Goal: Task Accomplishment & Management: Use online tool/utility

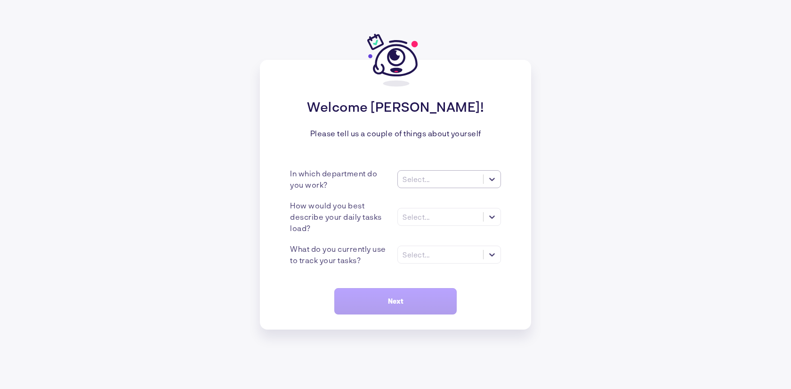
click at [440, 172] on div "Select..." at bounding box center [449, 179] width 104 height 18
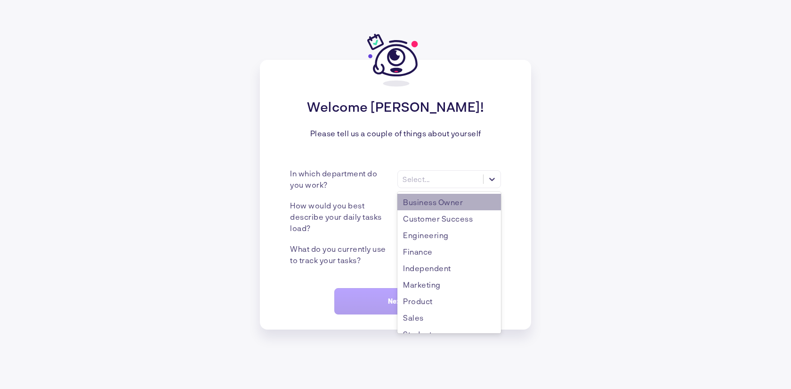
click at [428, 205] on div "Business Owner" at bounding box center [449, 202] width 104 height 16
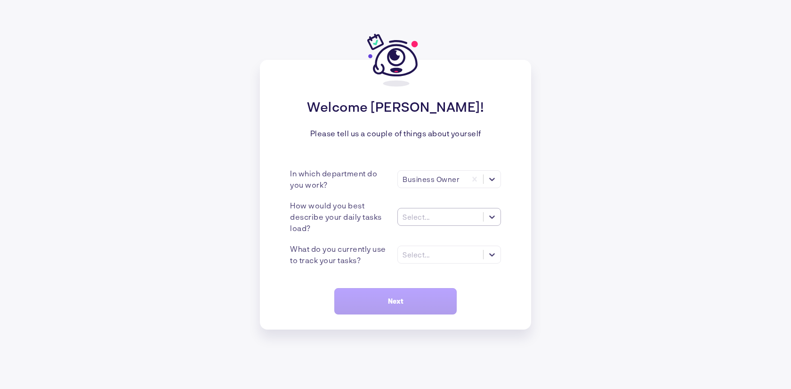
click at [422, 216] on div "Select..." at bounding box center [416, 216] width 27 height 8
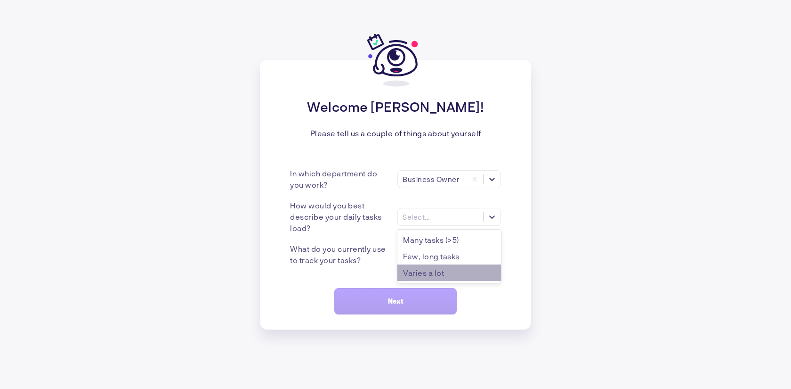
click at [428, 266] on div "Varies a lot" at bounding box center [449, 272] width 104 height 16
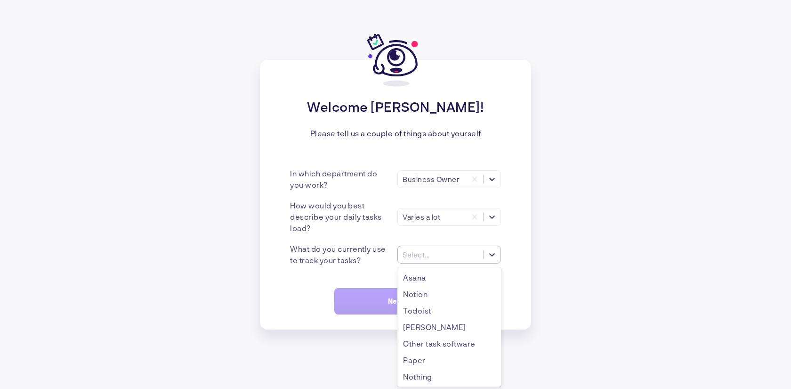
click at [426, 253] on div "Select..." at bounding box center [416, 254] width 27 height 8
click at [561, 285] on div "Welcome [PERSON_NAME]! Please tell us a couple of things about yourself In whic…" at bounding box center [395, 194] width 791 height 389
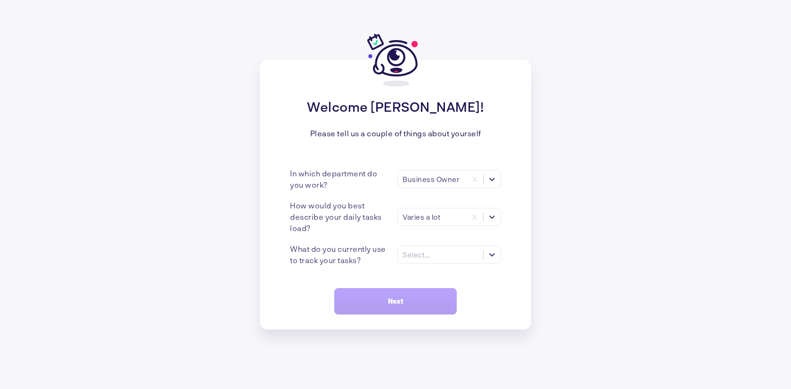
click at [386, 285] on div "Welcome [PERSON_NAME]! Please tell us a couple of things about yourself In whic…" at bounding box center [395, 194] width 271 height 269
click at [433, 257] on div "Select..." at bounding box center [440, 254] width 85 height 10
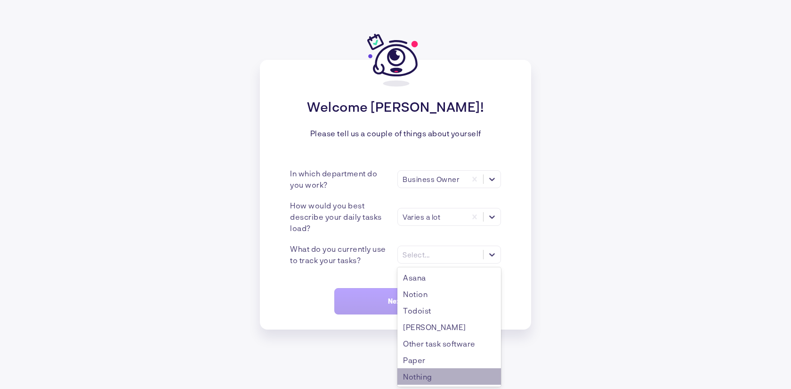
click at [432, 372] on div "Nothing" at bounding box center [449, 376] width 104 height 16
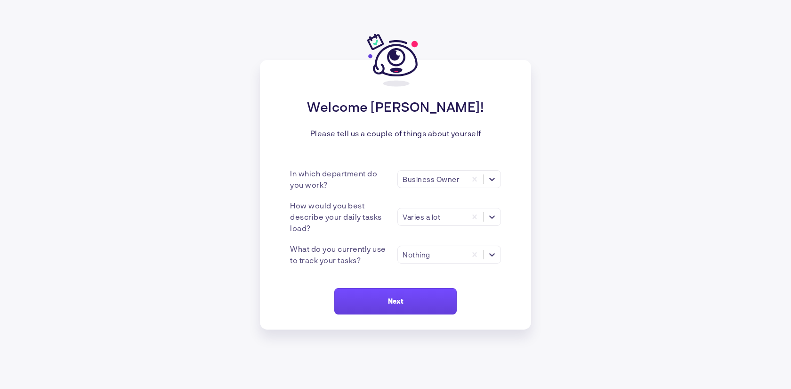
click at [419, 304] on button "Next" at bounding box center [395, 301] width 122 height 26
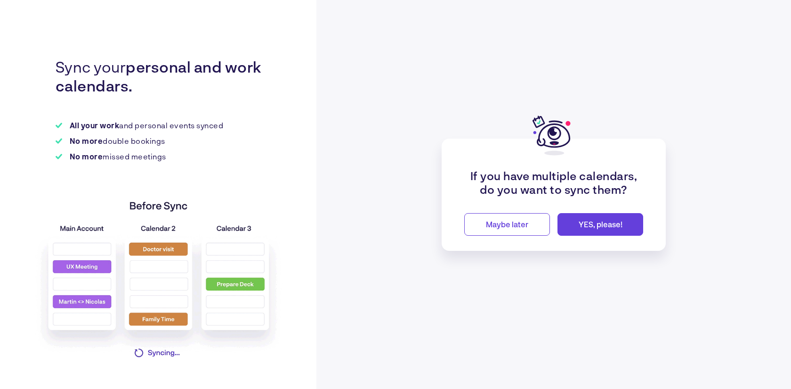
click at [532, 223] on button "Maybe later" at bounding box center [507, 224] width 86 height 23
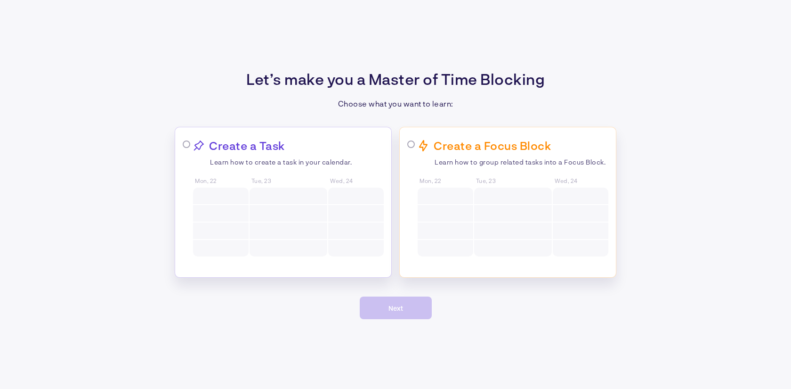
click at [407, 104] on p "Choose what you want to learn:" at bounding box center [395, 103] width 115 height 9
click at [284, 146] on p "Create a Task" at bounding box center [247, 145] width 76 height 14
radio input "true"
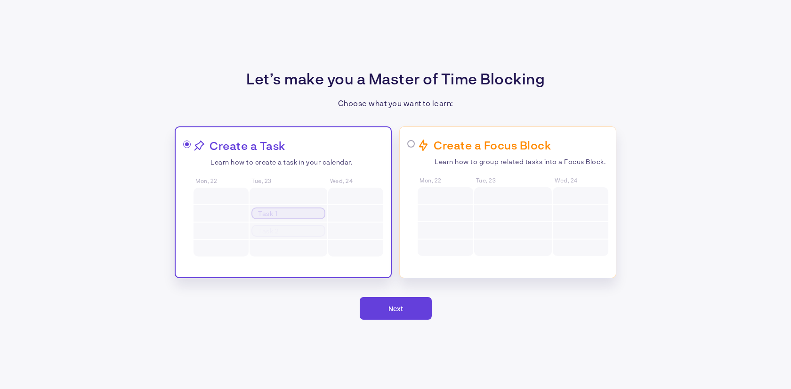
click at [398, 307] on span "Next" at bounding box center [396, 308] width 15 height 8
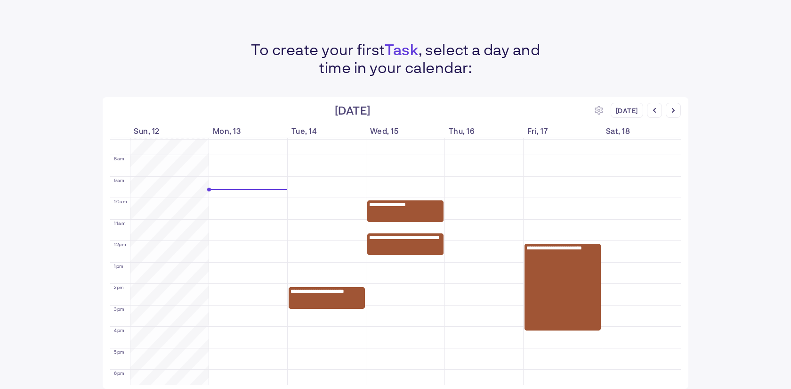
scroll to position [162, 0]
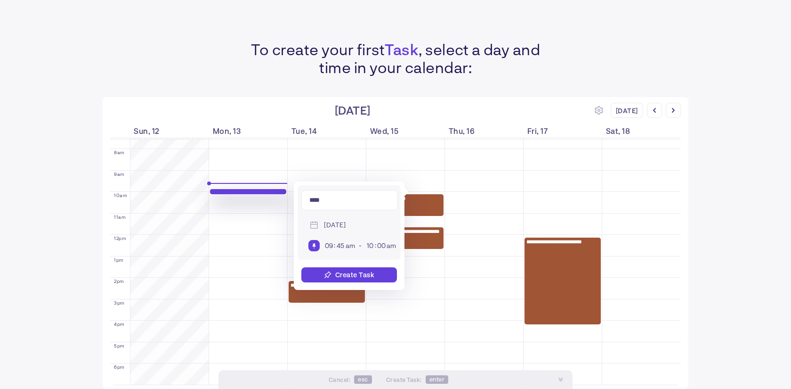
type input "****"
click at [345, 273] on div "Create Task" at bounding box center [355, 274] width 40 height 8
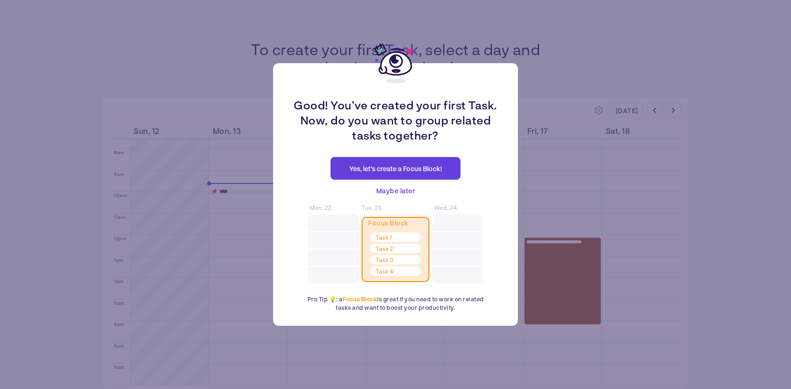
click at [393, 187] on span "Maybe later" at bounding box center [395, 190] width 39 height 11
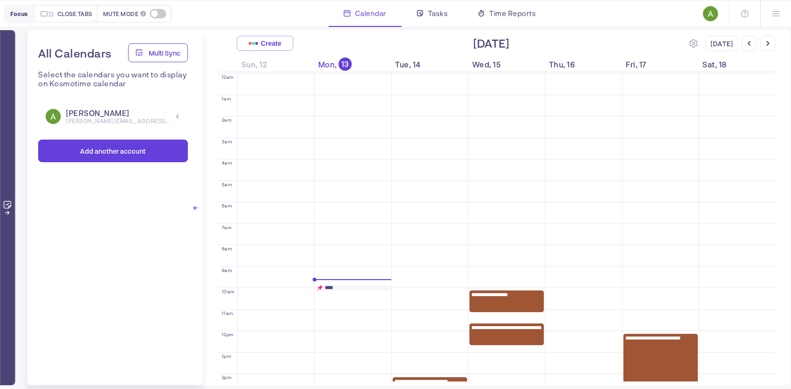
scroll to position [82, 0]
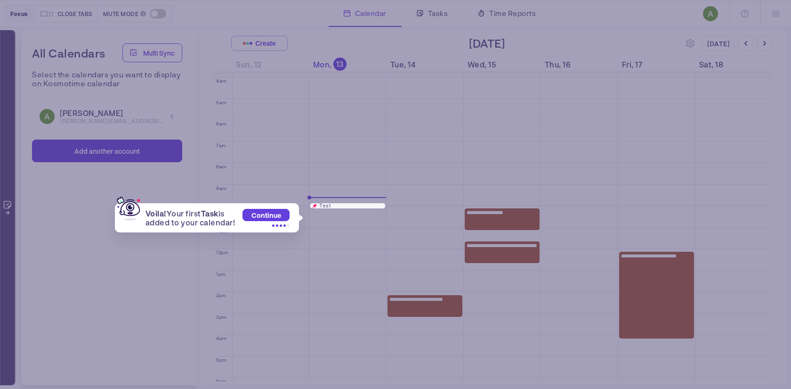
click at [283, 183] on div "Voila! Your first Task is added to your calendar! Continue Test" at bounding box center [395, 194] width 791 height 389
click at [279, 217] on span "Continue" at bounding box center [266, 215] width 30 height 8
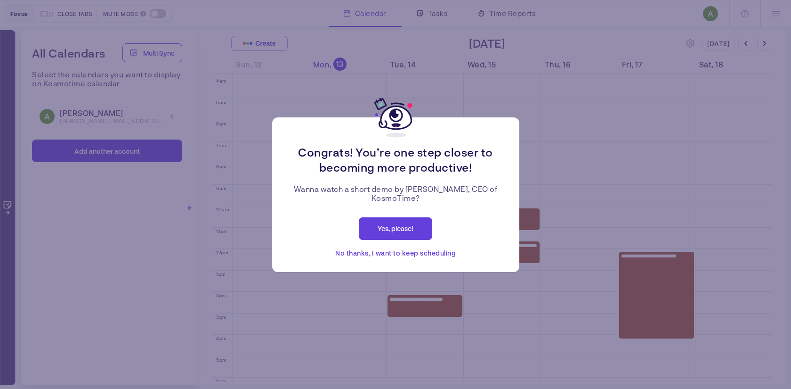
click at [390, 253] on span "No thanks, I want to keep scheduling" at bounding box center [395, 252] width 121 height 11
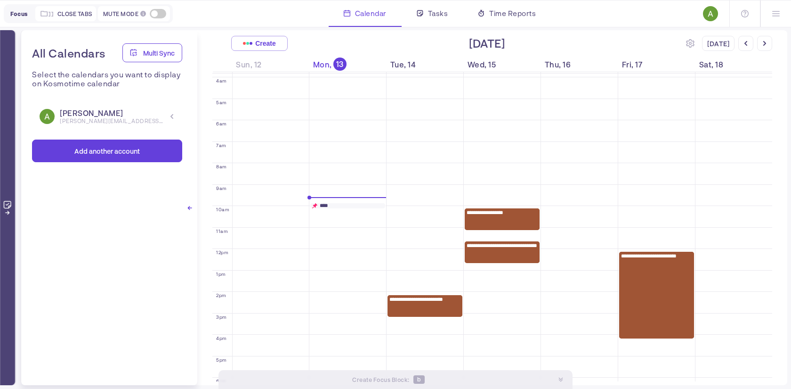
click at [328, 207] on div at bounding box center [347, 208] width 75 height 4
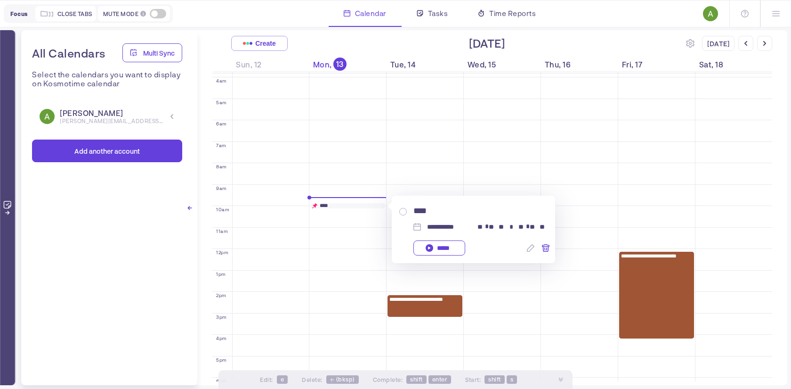
click at [543, 248] on icon at bounding box center [546, 248] width 8 height 8
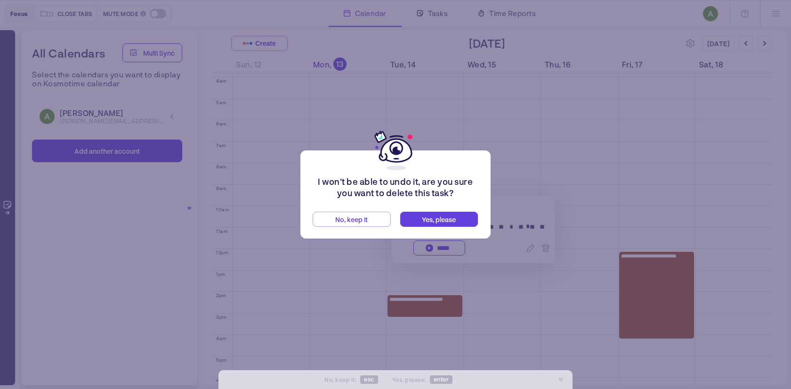
click at [434, 219] on span "Yes, please" at bounding box center [439, 219] width 34 height 8
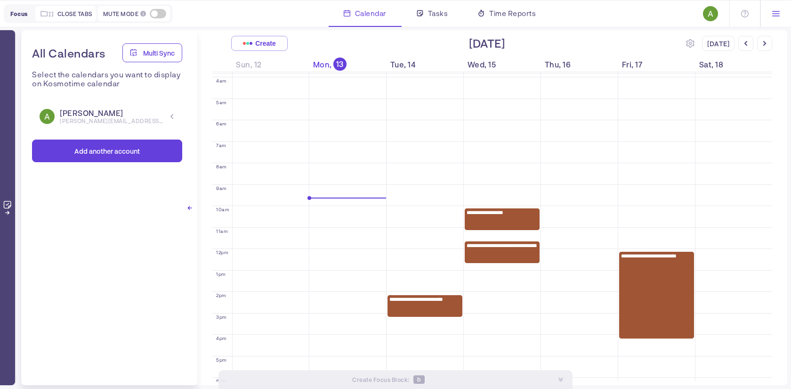
click at [777, 15] on icon at bounding box center [776, 14] width 8 height 8
click at [727, 48] on div "Integrations" at bounding box center [733, 45] width 88 height 11
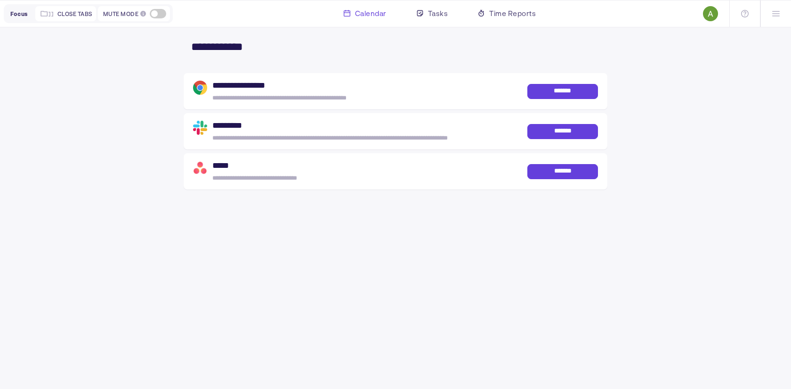
click at [358, 11] on span "Calendar" at bounding box center [371, 13] width 32 height 11
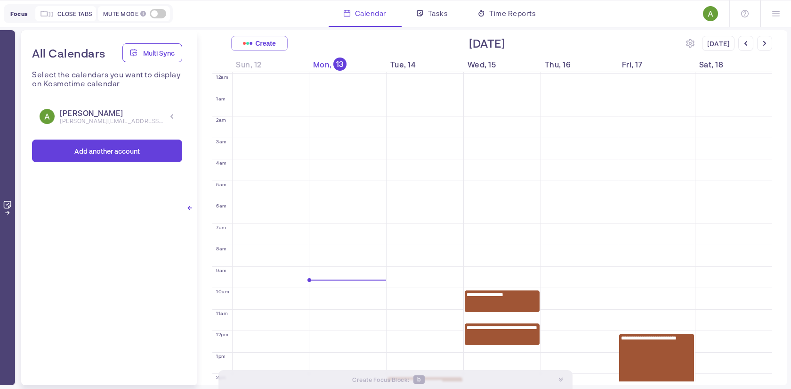
scroll to position [82, 0]
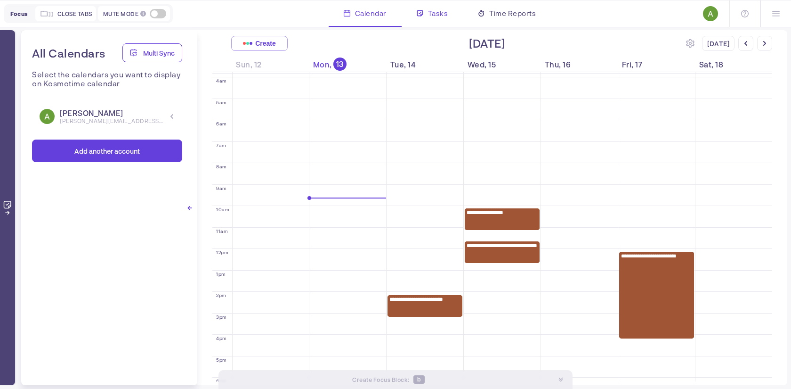
click at [433, 16] on span "Tasks" at bounding box center [438, 13] width 20 height 11
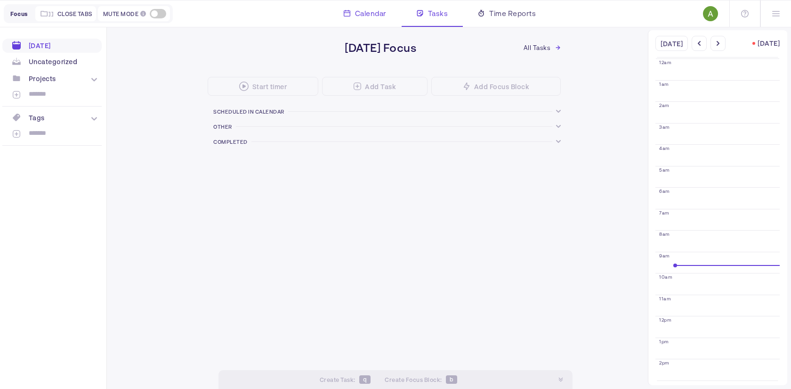
scroll to position [82, 0]
click at [364, 11] on span "Calendar" at bounding box center [371, 13] width 32 height 11
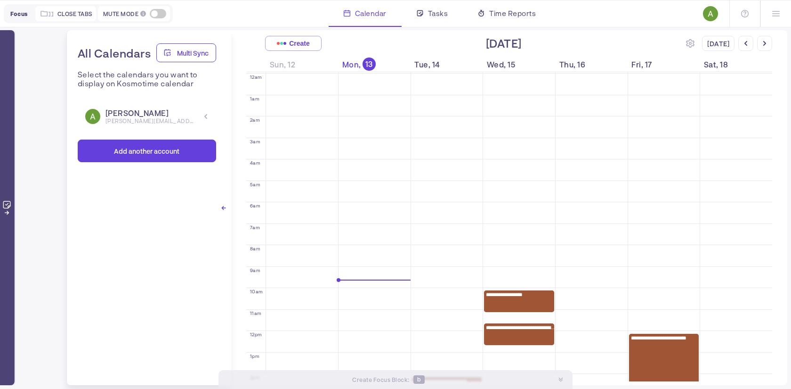
scroll to position [82, 0]
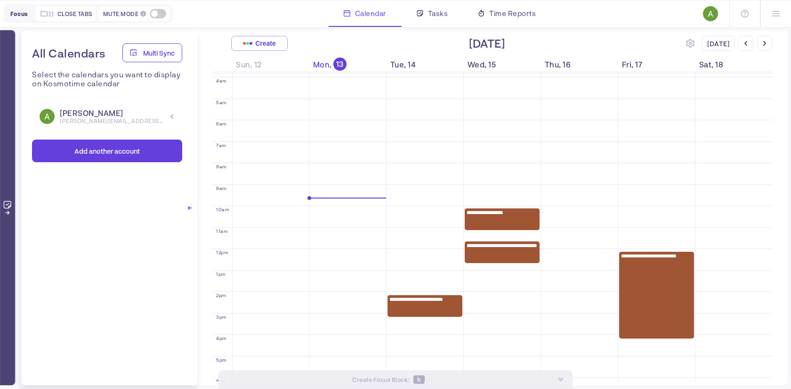
click at [9, 217] on div at bounding box center [7, 207] width 15 height 355
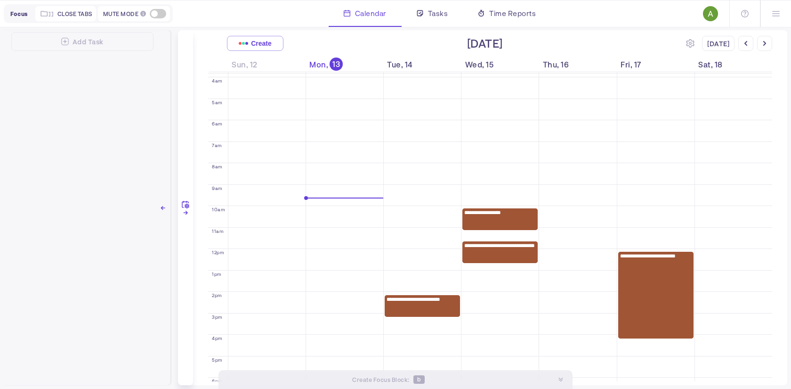
click at [159, 208] on div at bounding box center [162, 207] width 15 height 355
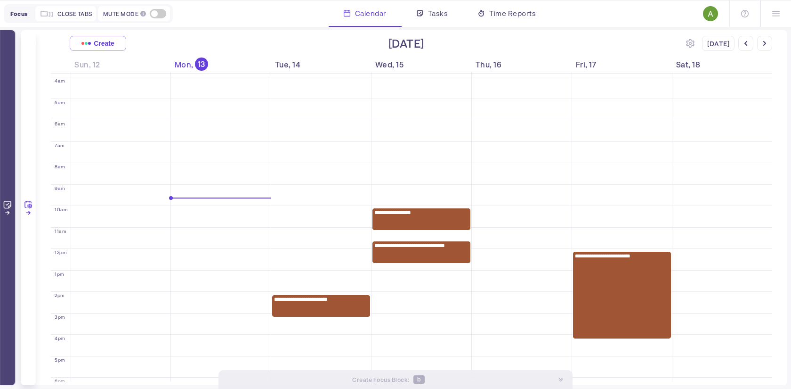
click at [32, 204] on icon at bounding box center [29, 205] width 5 height 5
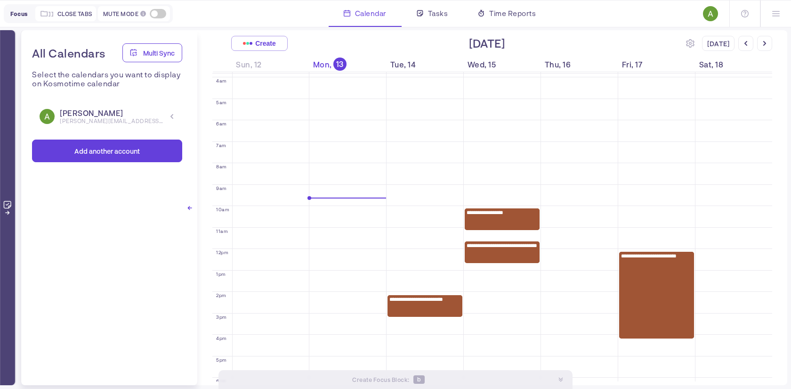
click at [188, 204] on div at bounding box center [189, 207] width 15 height 355
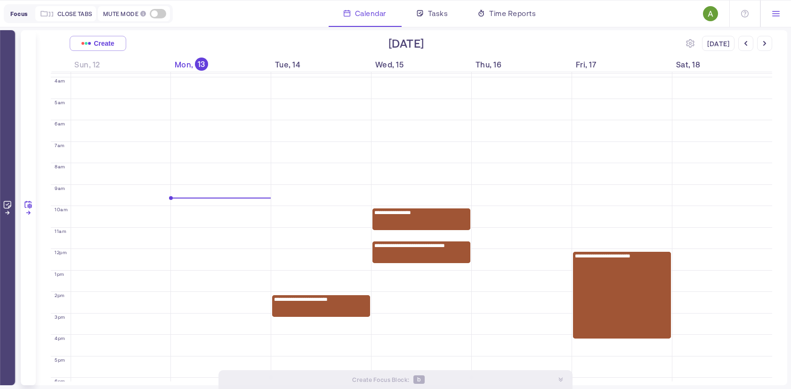
click at [781, 11] on div at bounding box center [776, 13] width 31 height 26
click at [781, 11] on div "Integrations Settings [PERSON_NAME] Log Out" at bounding box center [776, 13] width 31 height 26
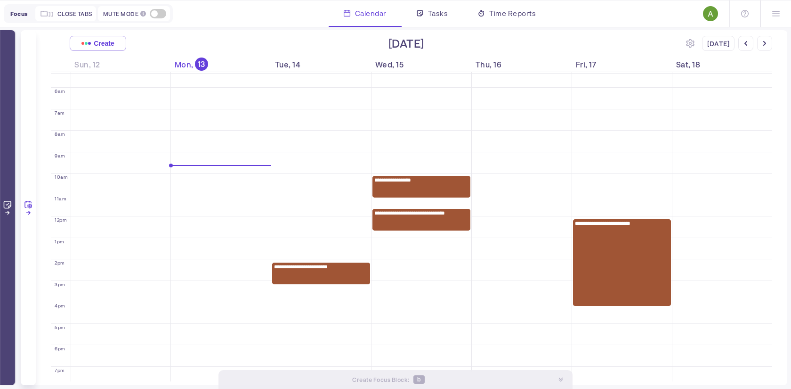
scroll to position [100, 0]
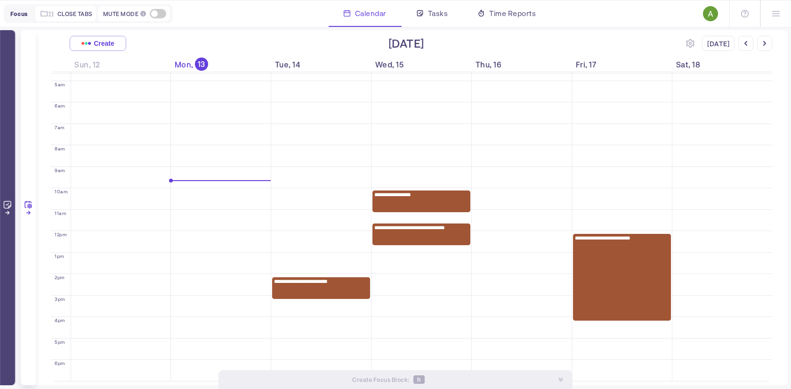
click at [162, 14] on span at bounding box center [158, 13] width 16 height 9
click at [0, 0] on input "checkbox" at bounding box center [0, 0] width 0 height 0
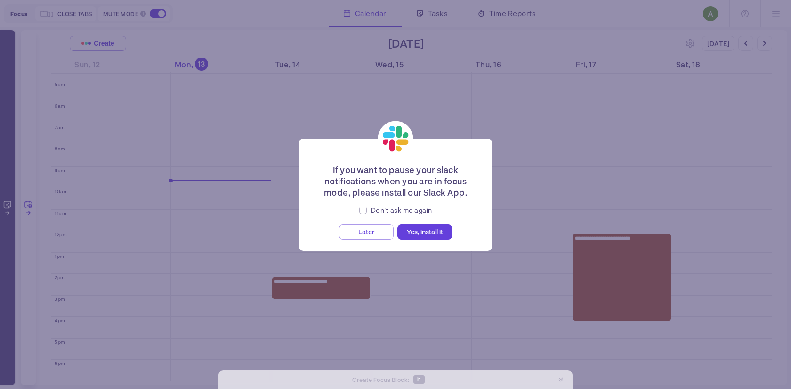
click at [281, 123] on div "If you want to pause your slack notifications when you are in focus mode, pleas…" at bounding box center [395, 194] width 791 height 389
click at [364, 231] on span "Later" at bounding box center [366, 231] width 16 height 8
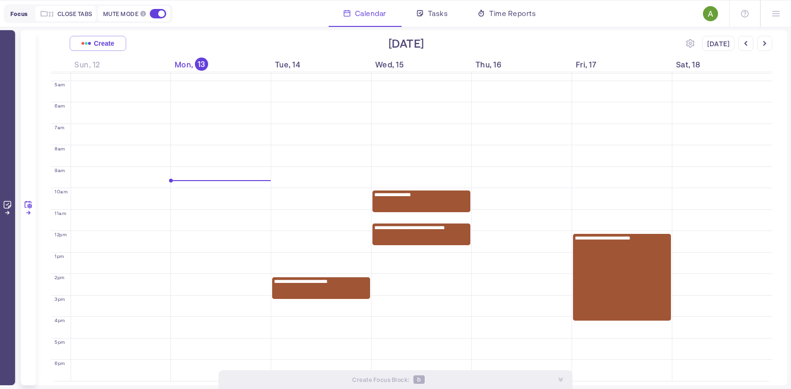
click at [162, 15] on span at bounding box center [158, 13] width 16 height 9
click at [0, 0] on input "checkbox" at bounding box center [0, 0] width 0 height 0
click at [101, 45] on span "Create" at bounding box center [104, 44] width 21 height 8
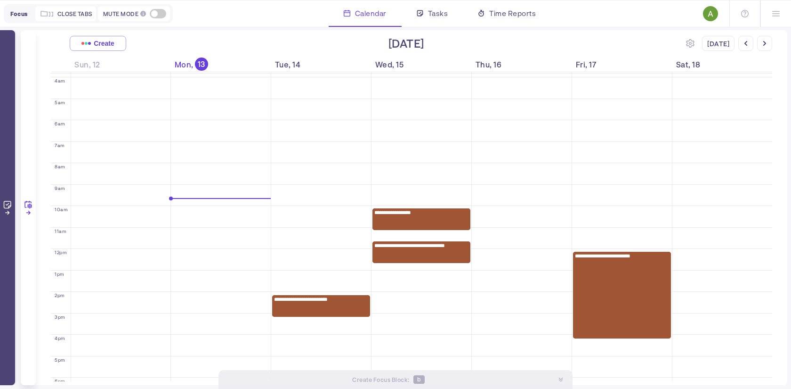
click at [201, 36] on div "[DATE]" at bounding box center [406, 43] width 560 height 15
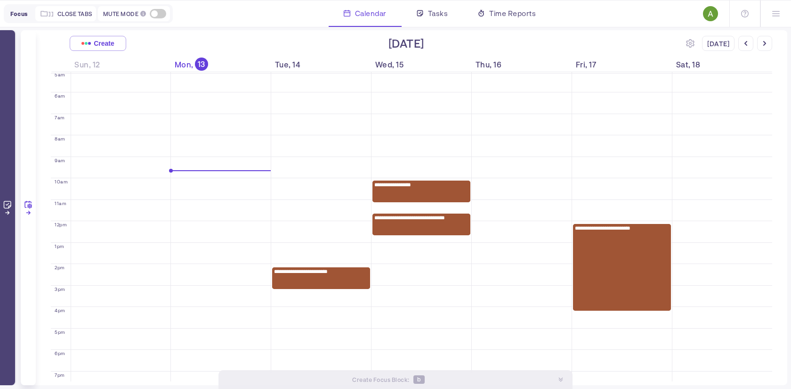
scroll to position [109, 0]
click at [7, 222] on div at bounding box center [7, 207] width 15 height 355
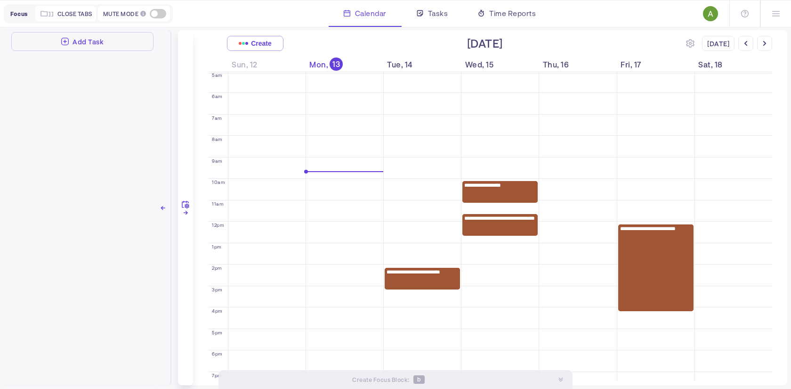
click at [76, 42] on div "Add Task" at bounding box center [88, 42] width 31 height 8
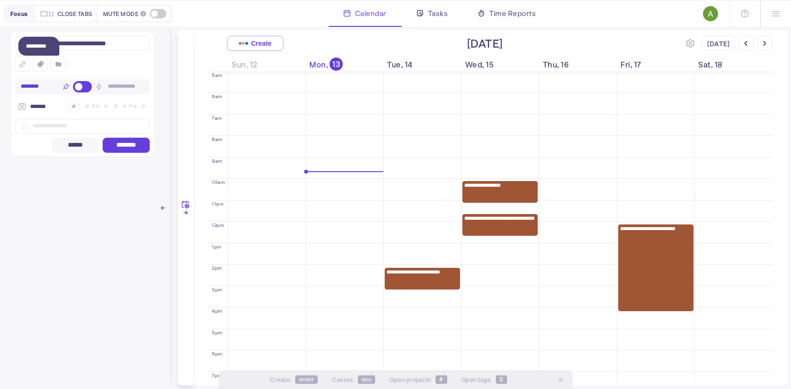
type textarea "**********"
click at [57, 64] on icon at bounding box center [59, 64] width 6 height 4
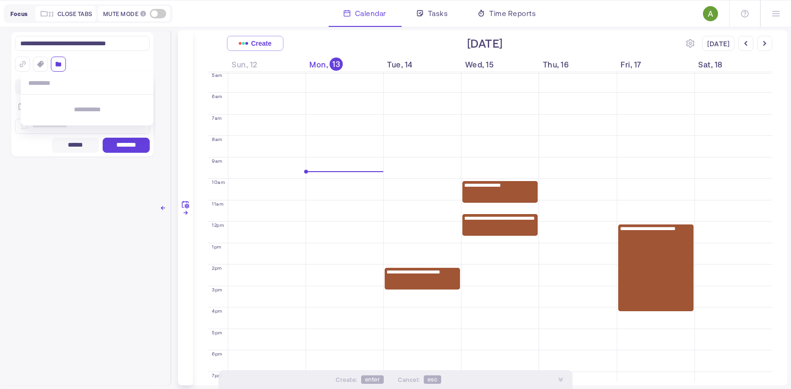
click at [54, 79] on input at bounding box center [87, 79] width 133 height 15
type input "*"
click at [37, 66] on icon at bounding box center [40, 64] width 7 height 7
click at [57, 89] on div at bounding box center [75, 83] width 85 height 22
click at [54, 84] on input at bounding box center [75, 79] width 85 height 15
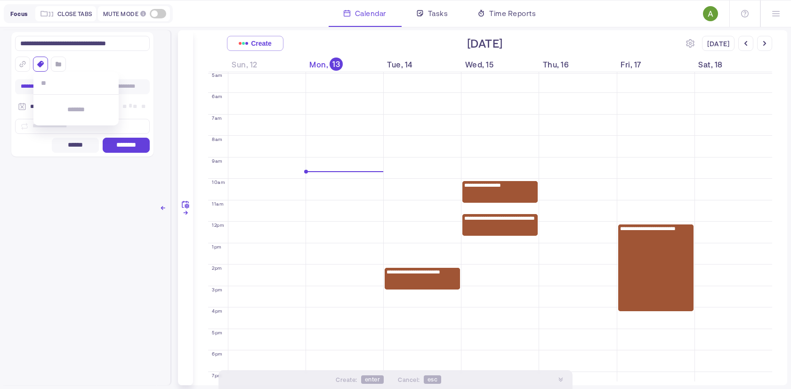
type input "*"
click at [41, 62] on icon at bounding box center [40, 64] width 7 height 7
click at [137, 148] on span "********" at bounding box center [126, 145] width 27 height 8
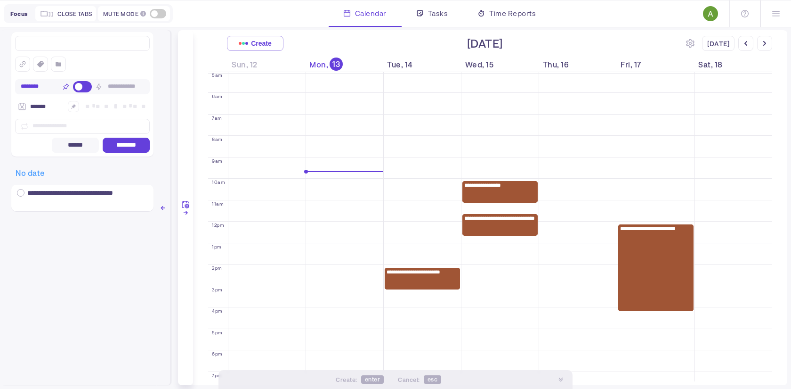
click at [79, 45] on textarea at bounding box center [82, 43] width 135 height 15
type textarea "**********"
click at [122, 141] on span "********" at bounding box center [126, 145] width 27 height 8
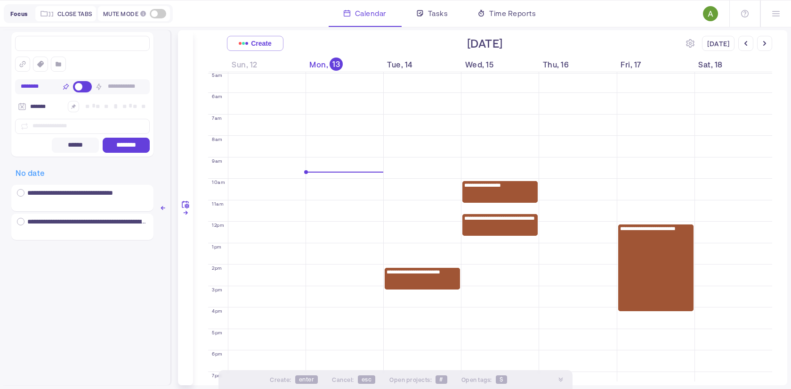
click at [51, 42] on textarea at bounding box center [82, 43] width 135 height 15
type textarea "**********"
click at [131, 143] on span "********" at bounding box center [126, 145] width 27 height 8
click at [57, 43] on textarea at bounding box center [82, 43] width 135 height 15
type textarea "**********"
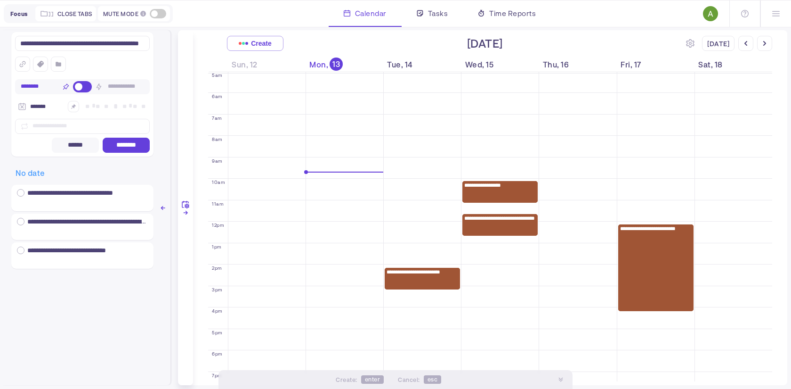
click at [119, 140] on button "********" at bounding box center [126, 145] width 47 height 15
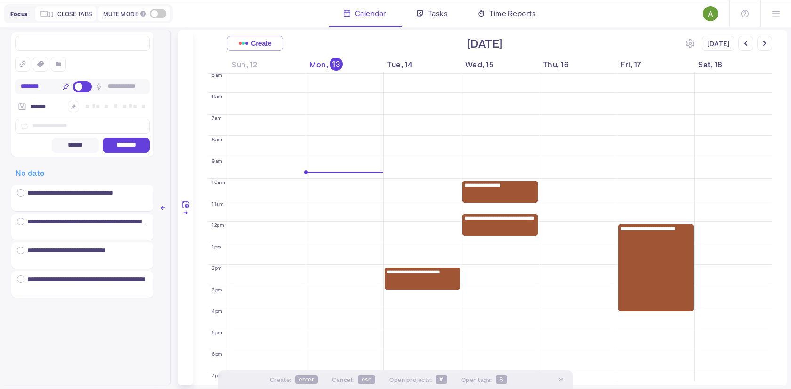
click at [58, 44] on textarea at bounding box center [82, 43] width 135 height 15
type textarea "**********"
click at [120, 146] on span "********" at bounding box center [126, 145] width 27 height 8
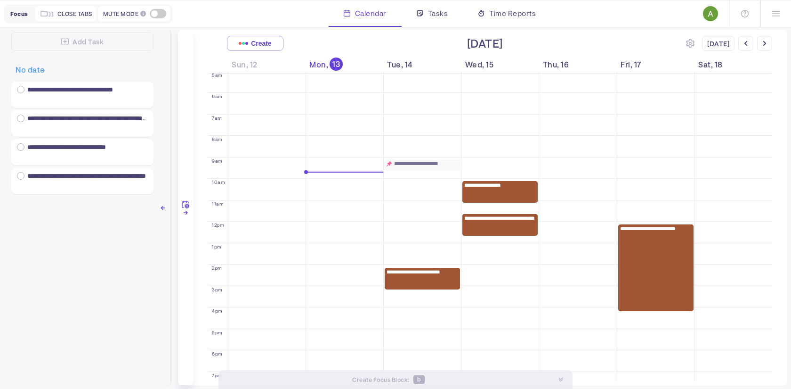
drag, startPoint x: 57, startPoint y: 316, endPoint x: 394, endPoint y: 159, distance: 372.1
